Goal: Complete application form

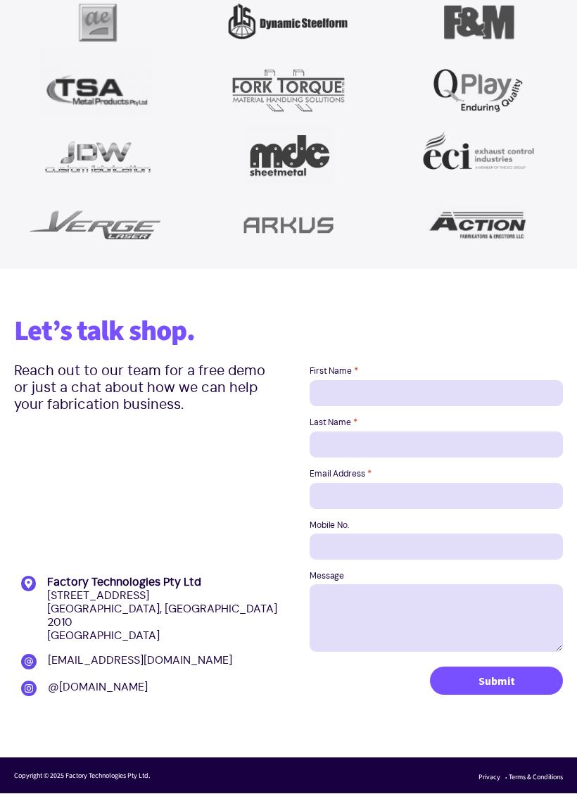
scroll to position [2099, 0]
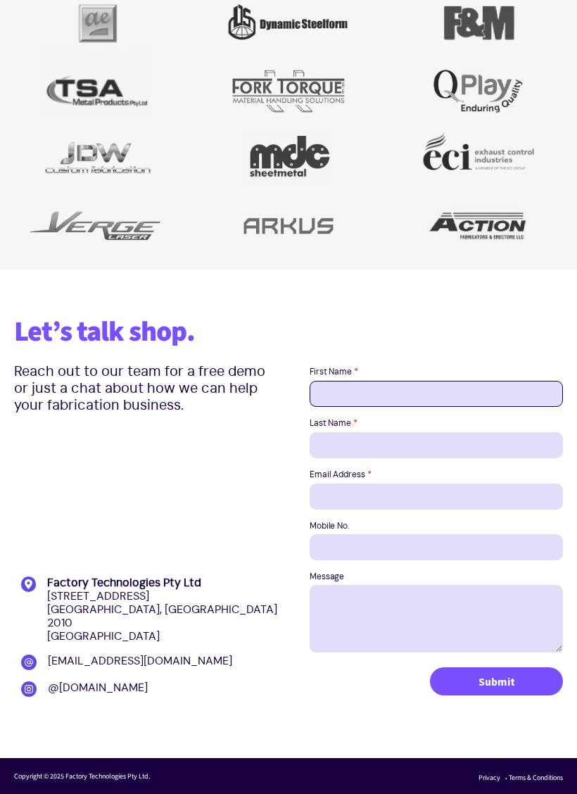
click at [516, 396] on input "First Name *" at bounding box center [436, 394] width 253 height 26
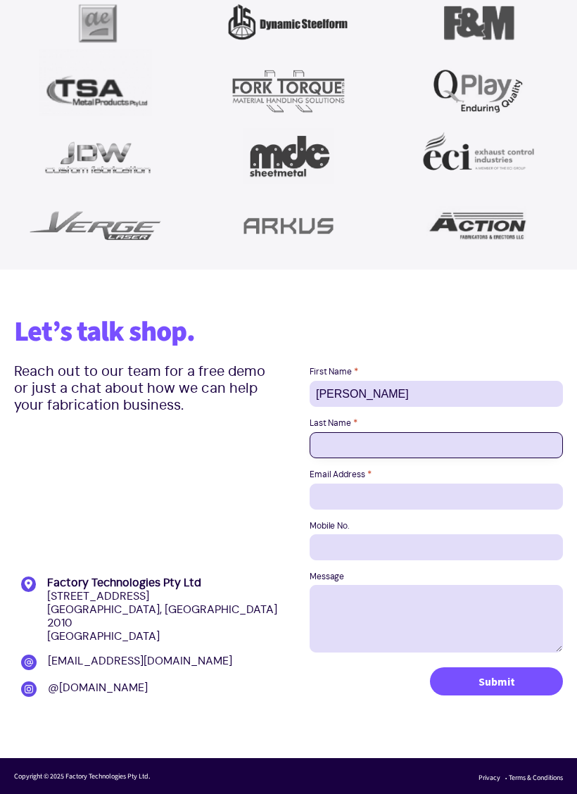
click at [403, 440] on input "Last Name *" at bounding box center [436, 445] width 253 height 26
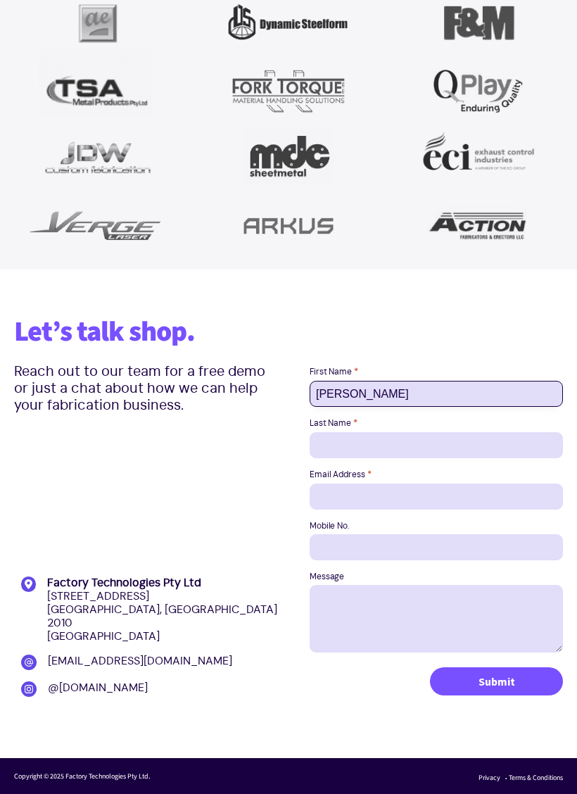
click at [485, 402] on input "[PERSON_NAME]" at bounding box center [436, 394] width 253 height 26
type input "[PERSON_NAME]"
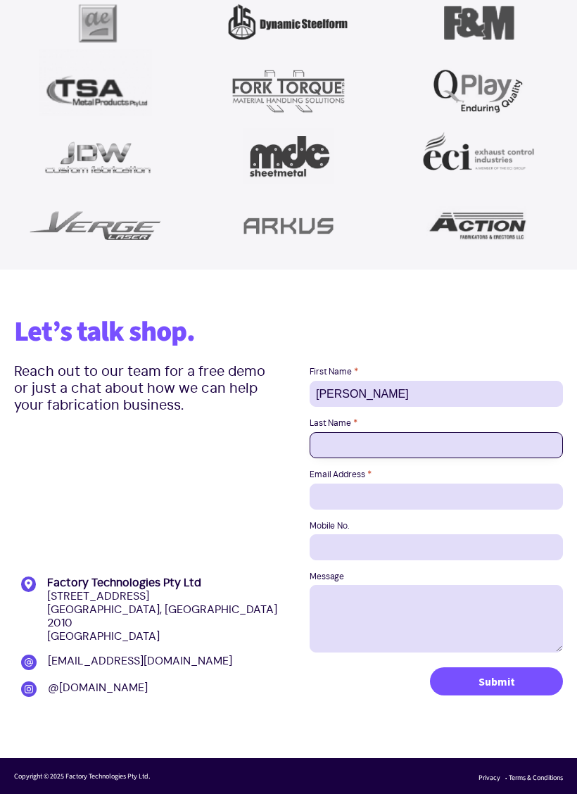
click at [476, 440] on input "Last Name *" at bounding box center [436, 445] width 253 height 26
type input "[PERSON_NAME]"
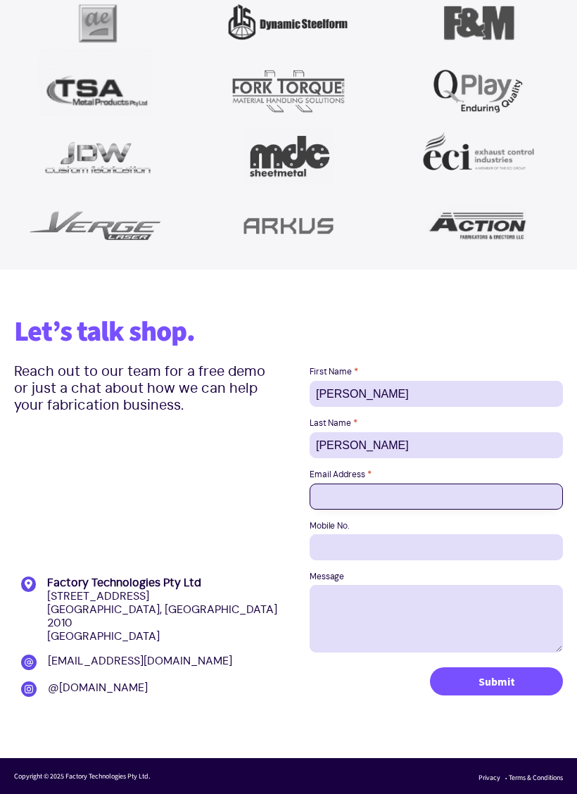
click at [381, 487] on input "Email Address *" at bounding box center [436, 496] width 253 height 26
type input "[EMAIL_ADDRESS][DOMAIN_NAME]"
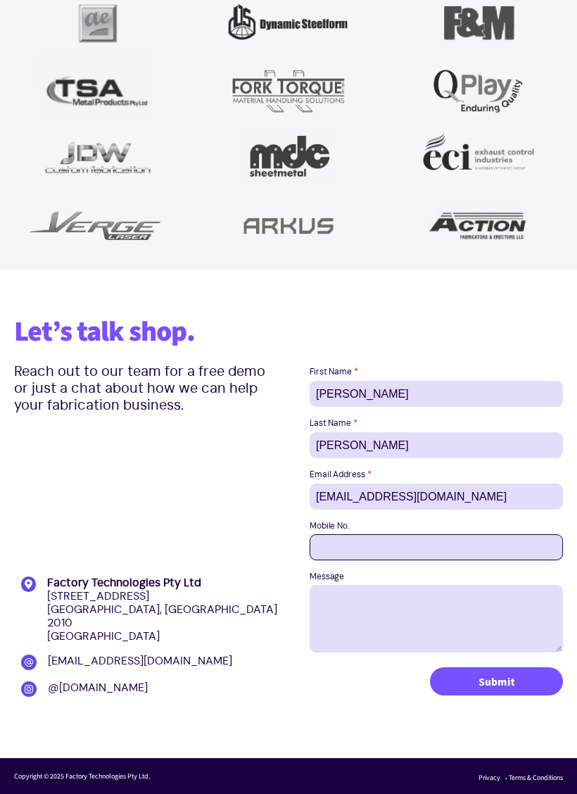
click at [440, 547] on input "Mobile No." at bounding box center [436, 547] width 253 height 26
click at [469, 545] on input "0419995969" at bounding box center [436, 547] width 253 height 26
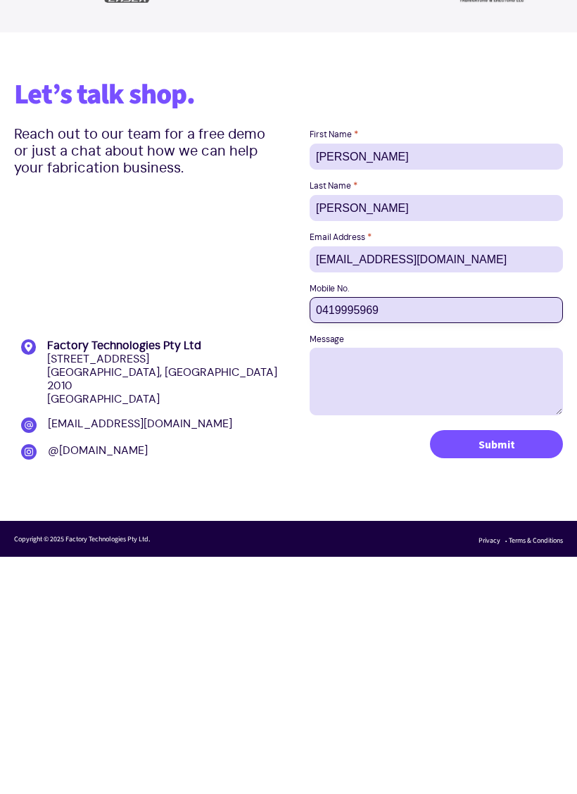
type input "0419995969"
click at [496, 630] on input "Submit" at bounding box center [496, 681] width 133 height 28
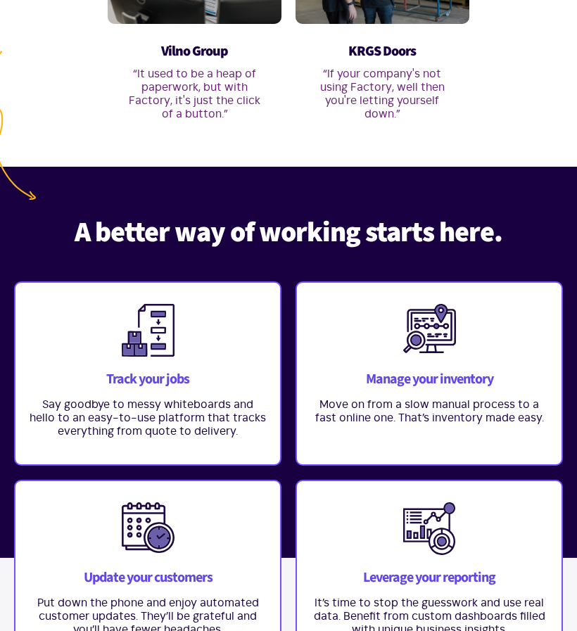
scroll to position [1064, 0]
